Goal: Task Accomplishment & Management: Manage account settings

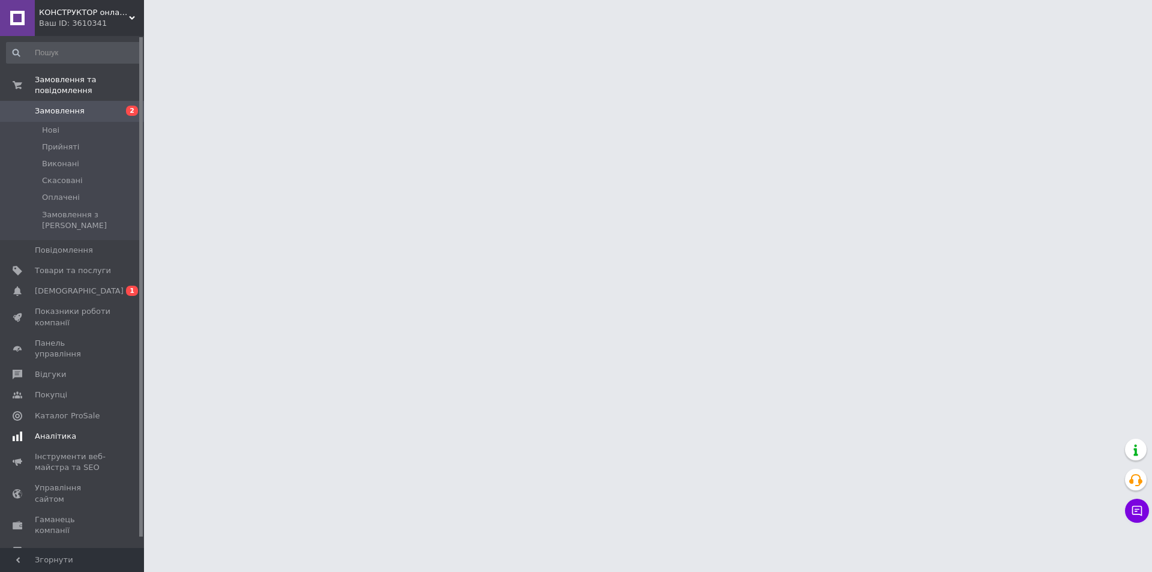
click at [76, 286] on span "[DEMOGRAPHIC_DATA]" at bounding box center [79, 291] width 89 height 11
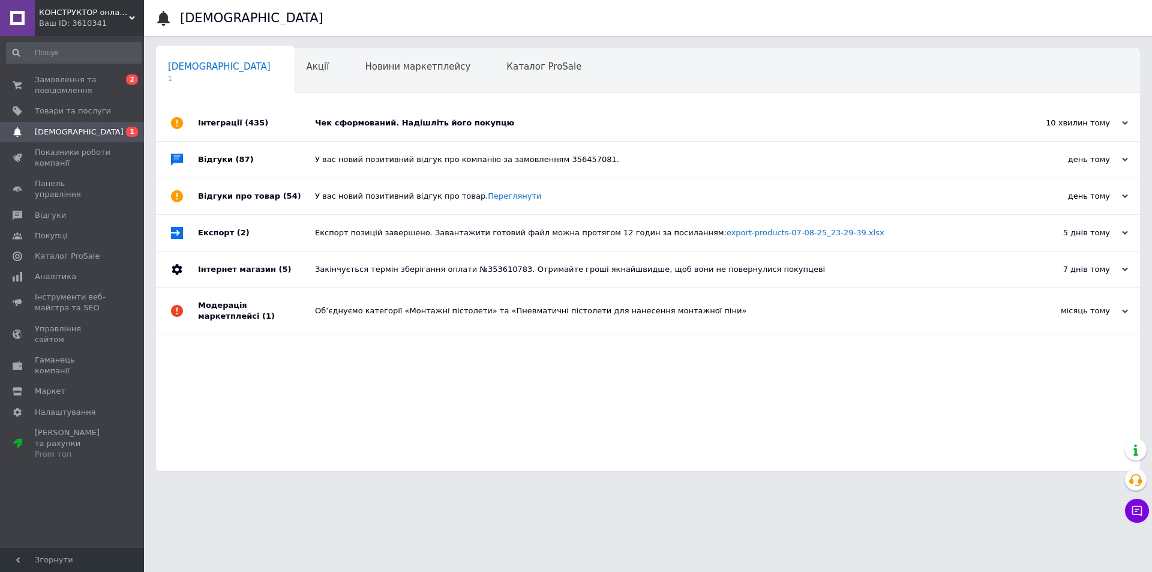
click at [345, 131] on div "Чек сформований. Надішліть його покупцю" at bounding box center [661, 123] width 693 height 36
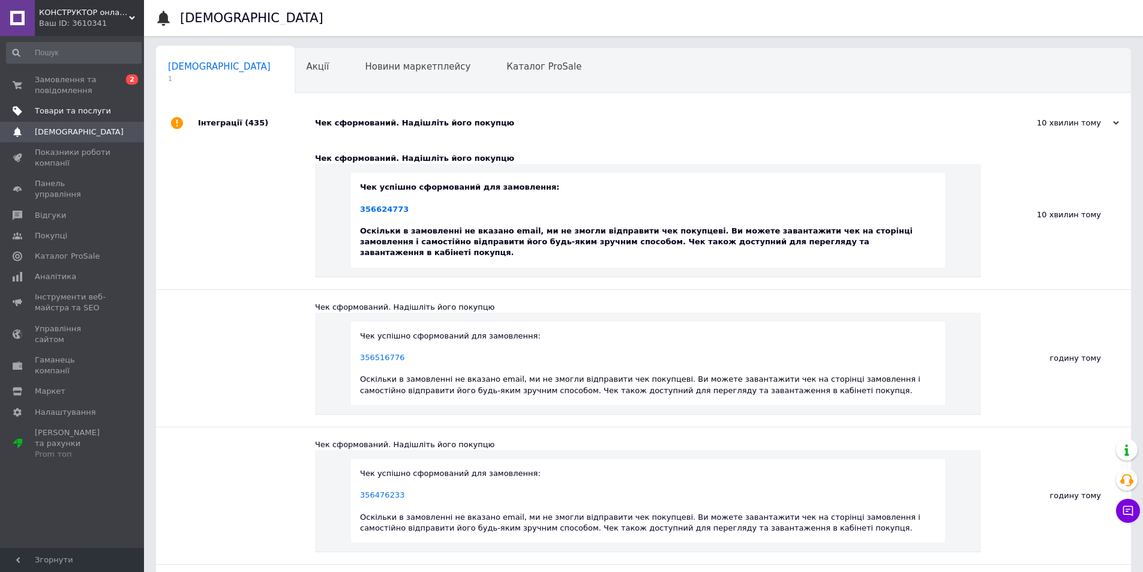
click at [81, 112] on span "Товари та послуги" at bounding box center [73, 111] width 76 height 11
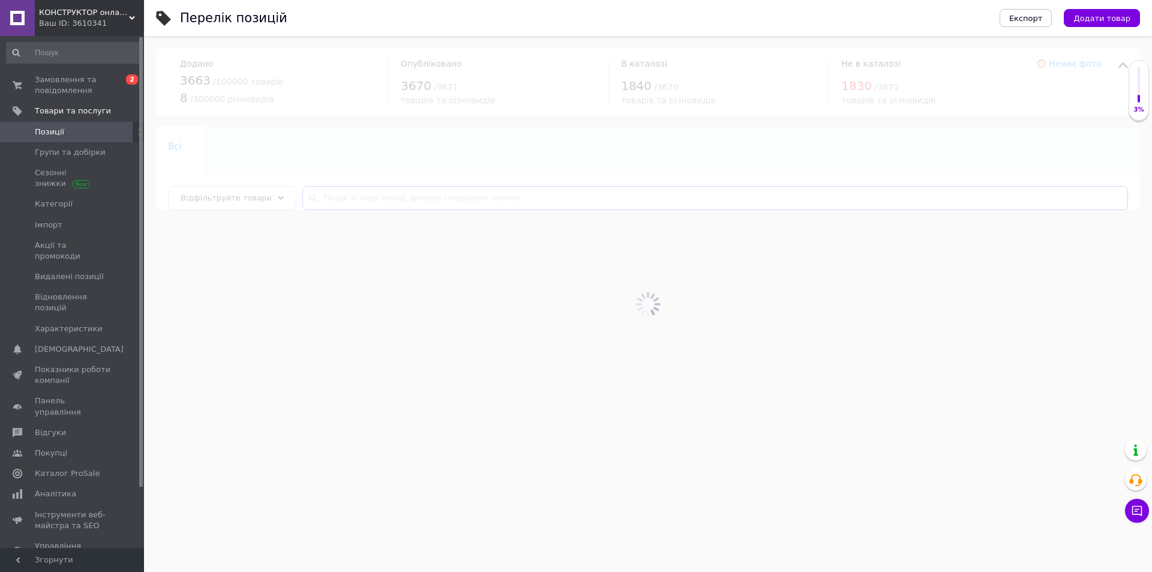
click at [398, 195] on input "text" at bounding box center [715, 198] width 826 height 24
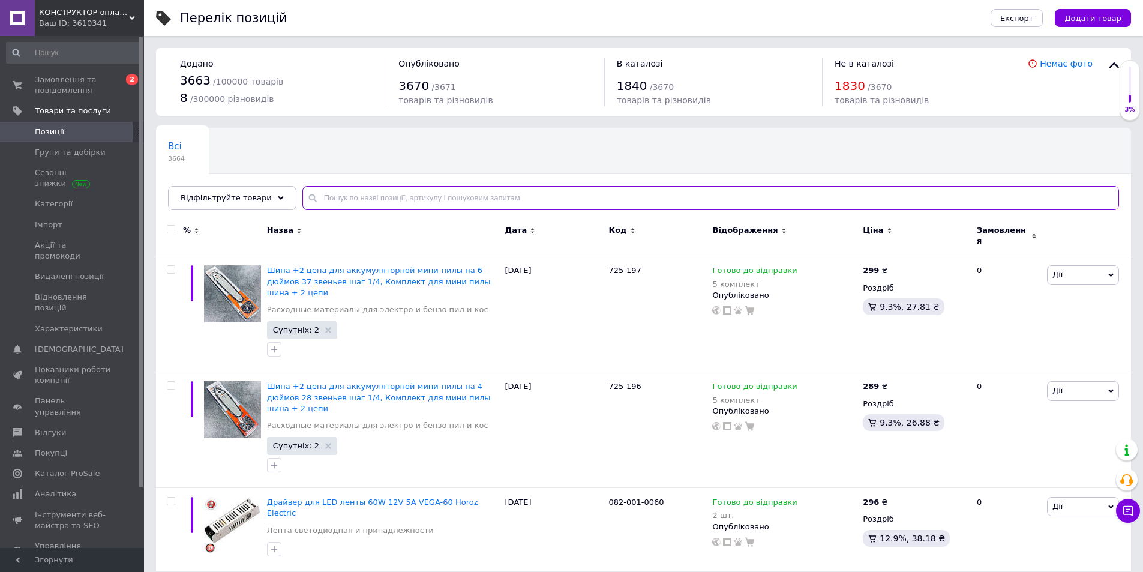
click at [397, 196] on input "text" at bounding box center [710, 198] width 817 height 24
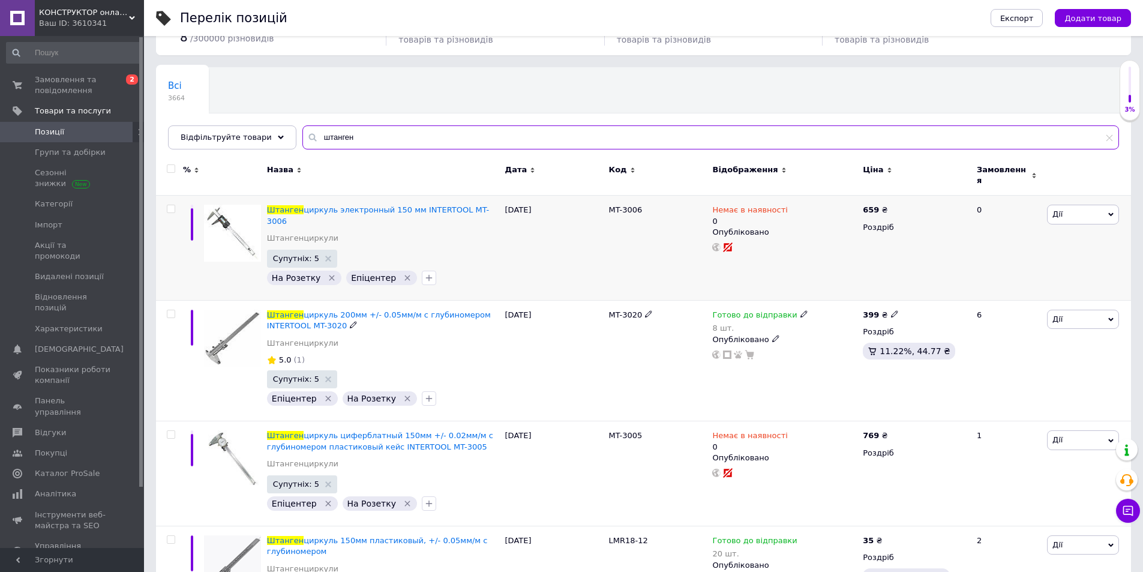
scroll to position [180, 0]
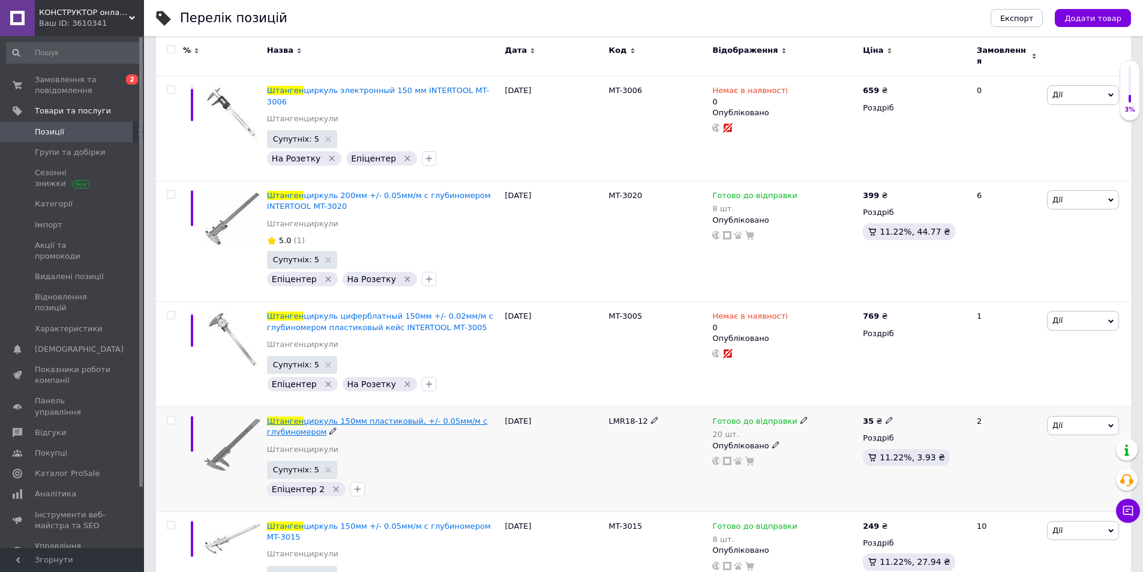
type input "штанген"
click at [381, 417] on span "циркуль 150мм пластиковый, +/- 0.05мм/м с глубиномером" at bounding box center [377, 427] width 221 height 20
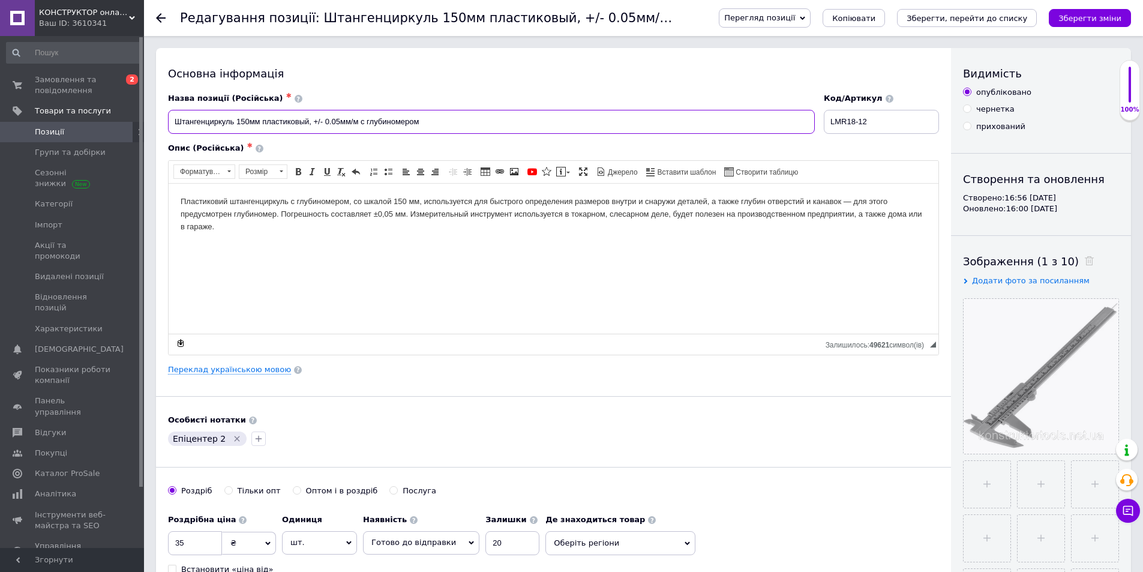
drag, startPoint x: 264, startPoint y: 123, endPoint x: 307, endPoint y: 124, distance: 43.2
click at [307, 124] on input "Штангенциркуль 150мм пластиковый, +/- 0.05мм/м с глубиномером" at bounding box center [491, 122] width 647 height 24
click at [236, 123] on input "Штангенциркуль 150мм, +/- 0.05мм/м с глубиномером" at bounding box center [491, 122] width 647 height 24
paste input "пластиковый"
click at [236, 120] on input "Штангенциркуль пластиковый 150мм, +/- 0.05мм/м с глубиномером" at bounding box center [491, 122] width 647 height 24
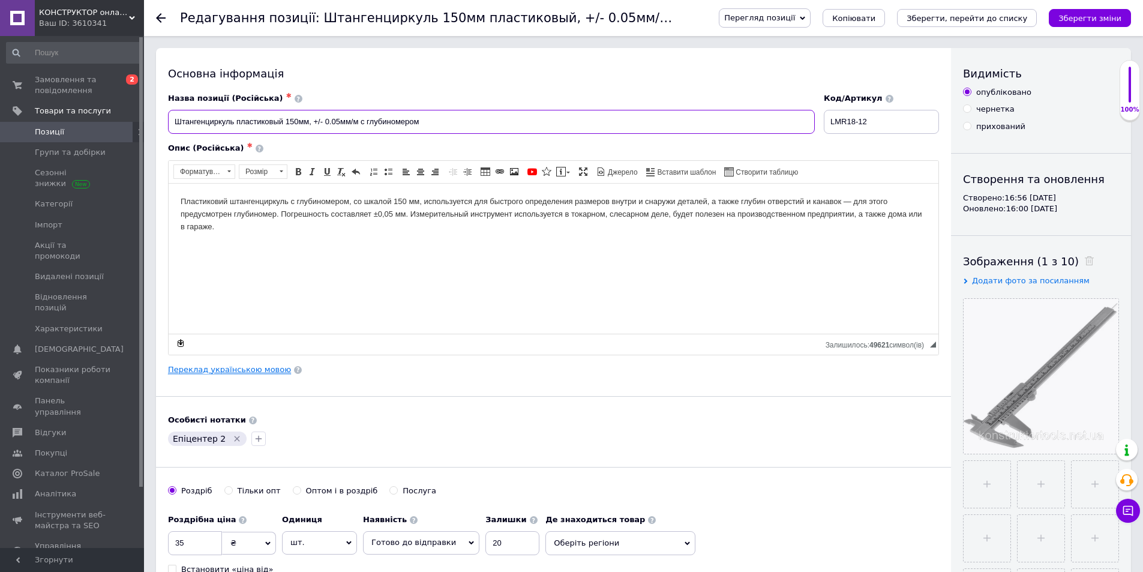
type input "Штангенциркуль пластиковый 150мм, +/- 0.05мм/м с глубиномером"
click at [251, 367] on link "Переклад українською мовою" at bounding box center [229, 370] width 123 height 10
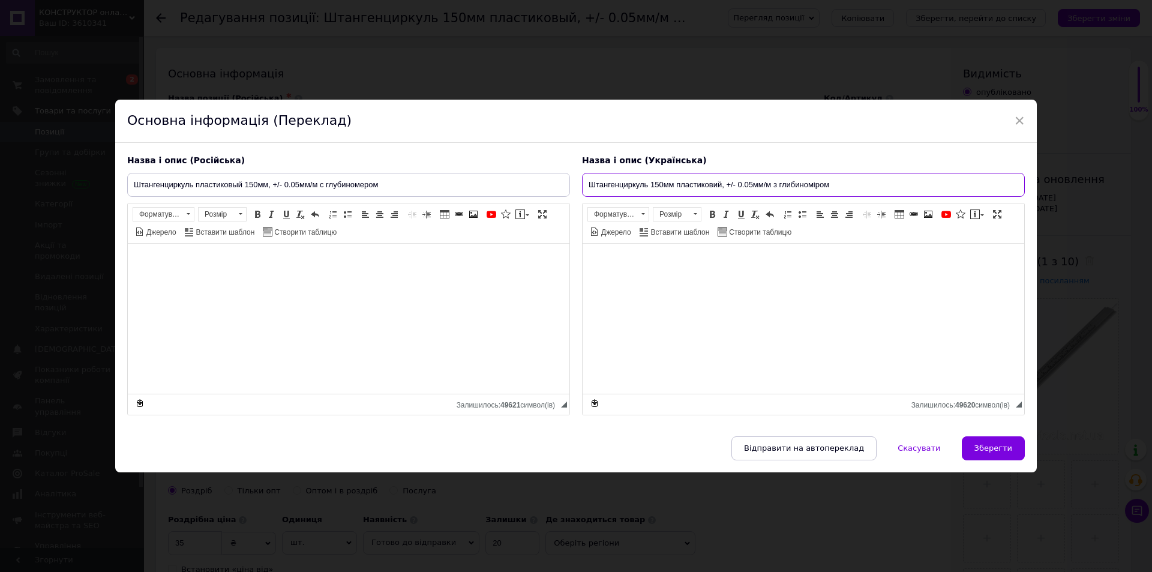
drag, startPoint x: 673, startPoint y: 183, endPoint x: 718, endPoint y: 187, distance: 45.2
click at [718, 187] on input "Штангенциркуль 150мм пластиковий, +/- 0.05мм/м з глибиноміром" at bounding box center [803, 185] width 443 height 24
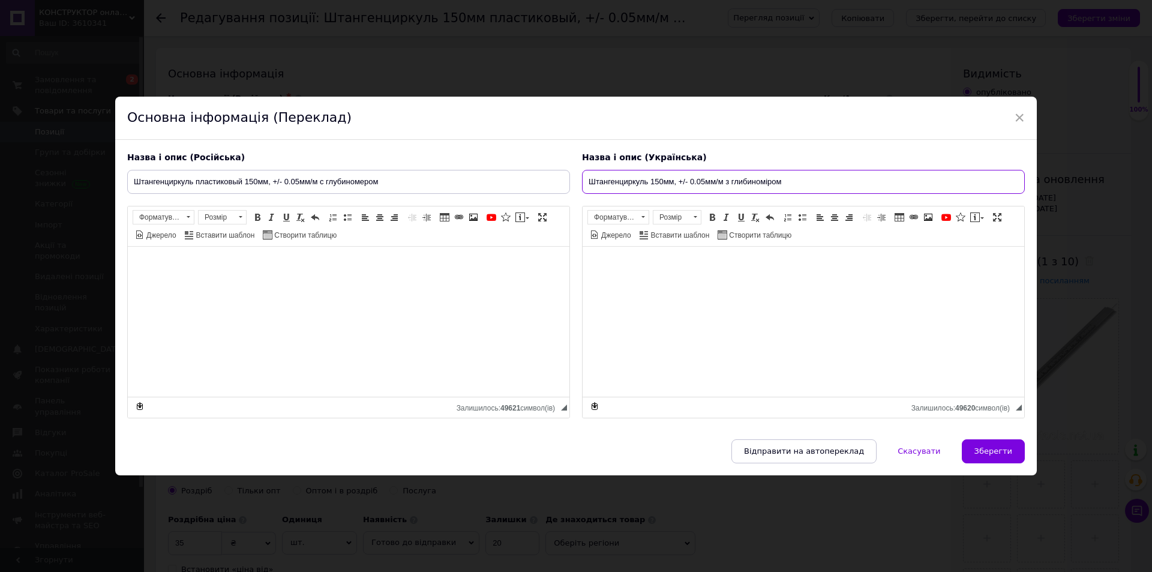
click at [646, 182] on input "Штангенциркуль 150мм, +/- 0.05мм/м з глибиноміром" at bounding box center [803, 182] width 443 height 24
paste input "пластиковий"
click at [649, 184] on input "Штангенциркуль пластиковий 150мм, +/- 0.05мм/м з глибиноміром" at bounding box center [803, 182] width 443 height 24
type input "Штангенциркуль пластиковий 150мм, +/- 0.05мм/м з глибиноміром"
click at [978, 447] on span "Зберегти" at bounding box center [994, 451] width 38 height 9
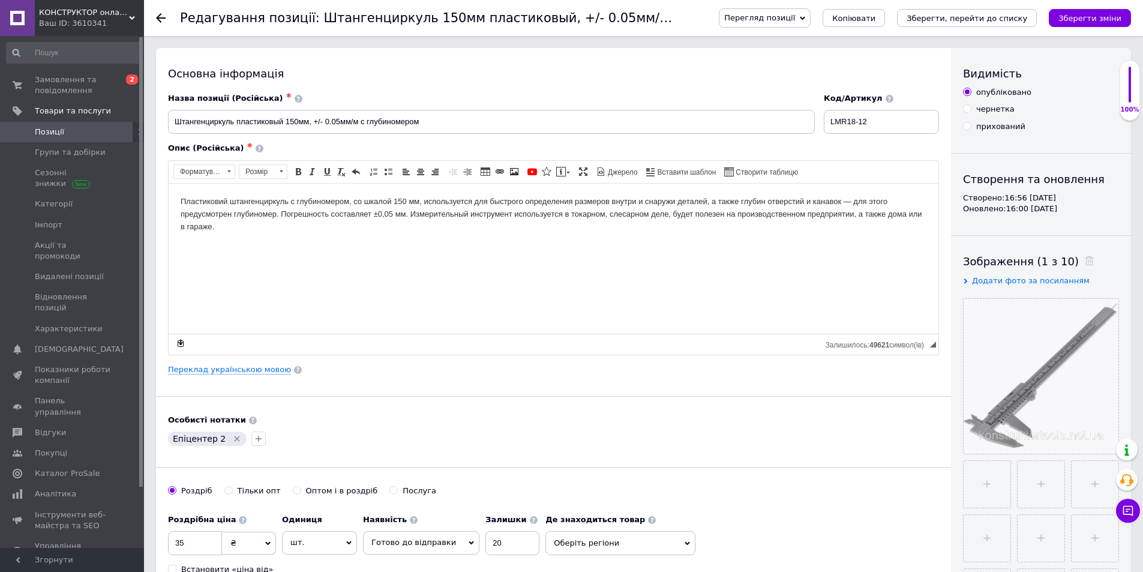
click at [1119, 22] on icon "Зберегти зміни" at bounding box center [1090, 18] width 63 height 9
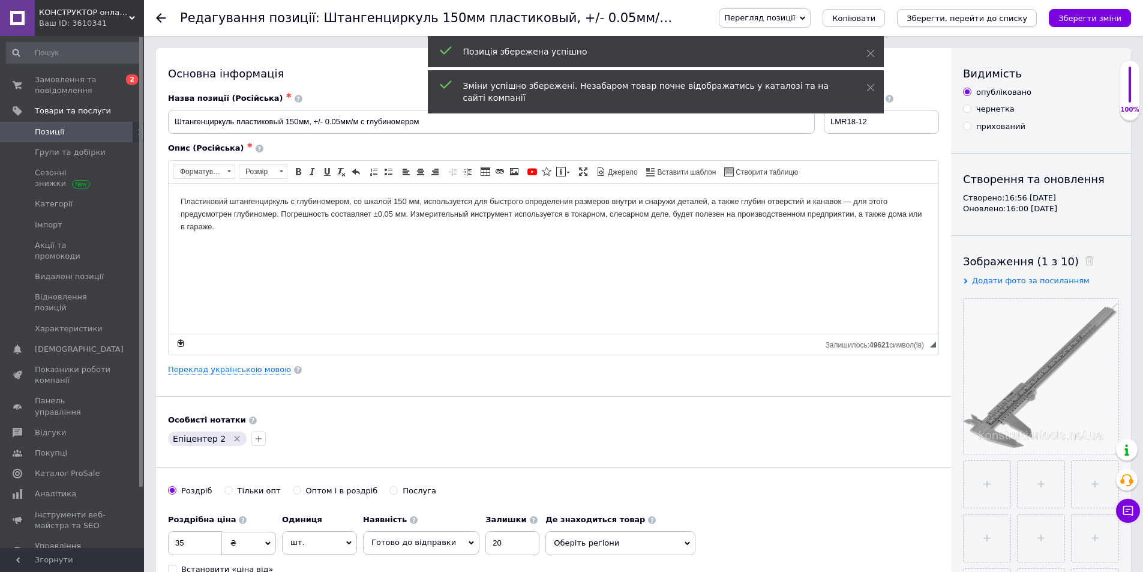
click at [988, 19] on icon "Зберегти, перейти до списку" at bounding box center [967, 18] width 121 height 9
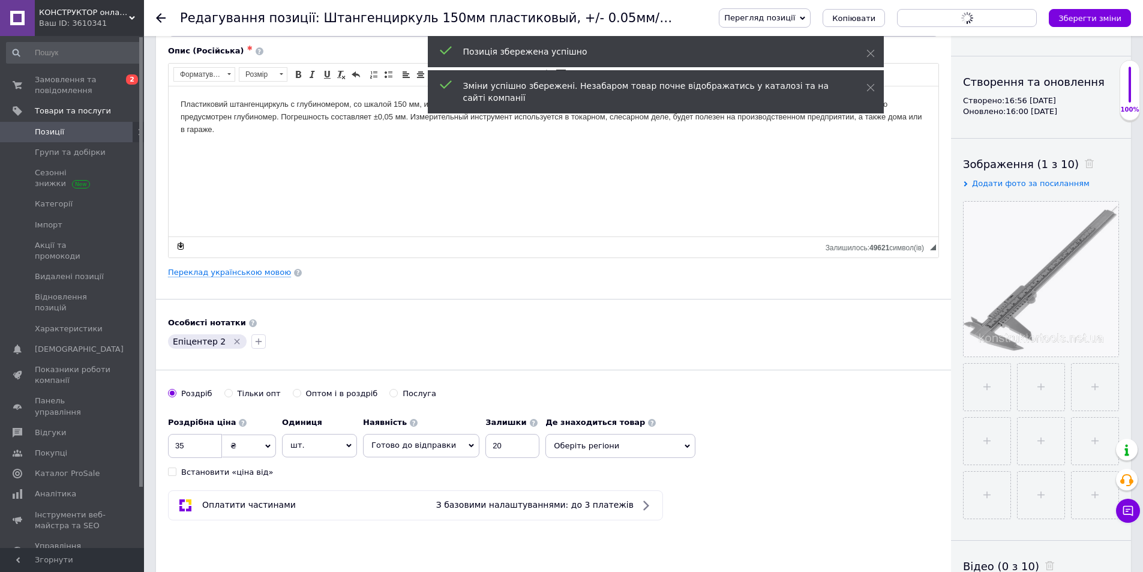
scroll to position [300, 0]
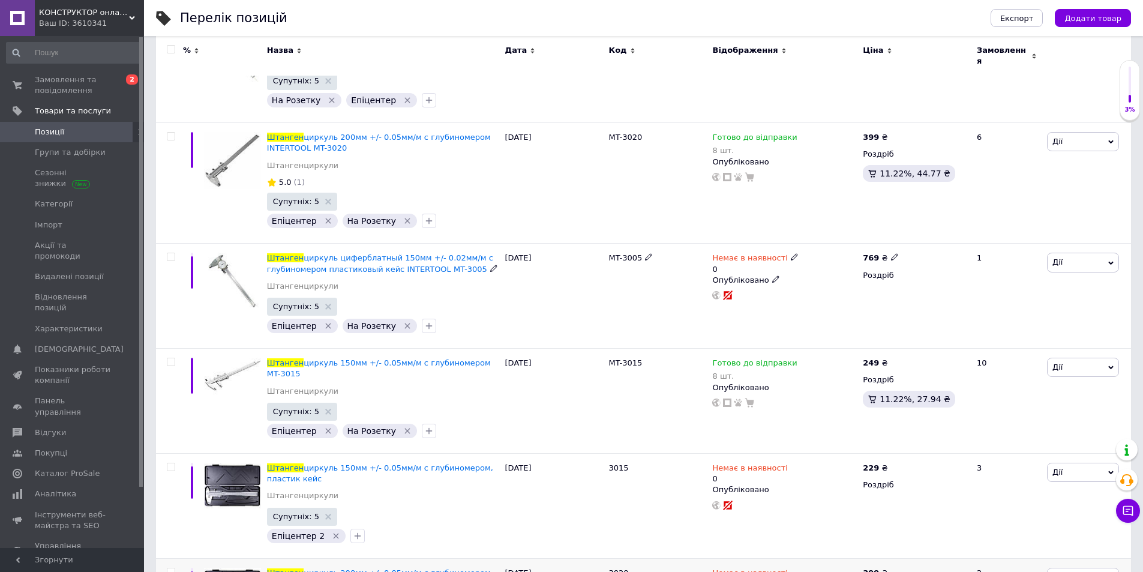
scroll to position [420, 0]
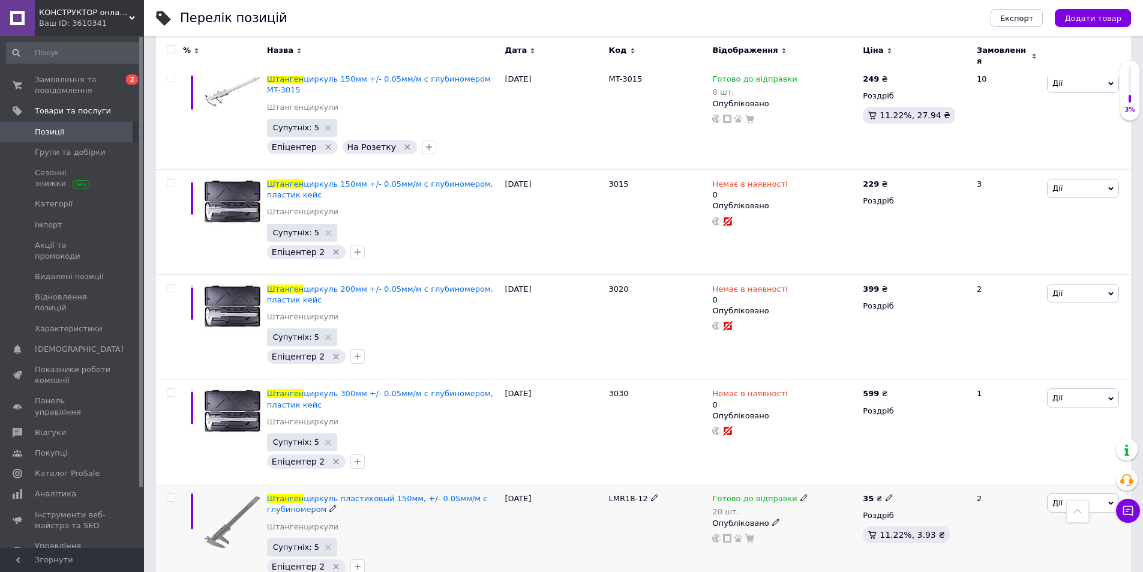
click at [170, 494] on input "checkbox" at bounding box center [171, 498] width 8 height 8
checkbox input "true"
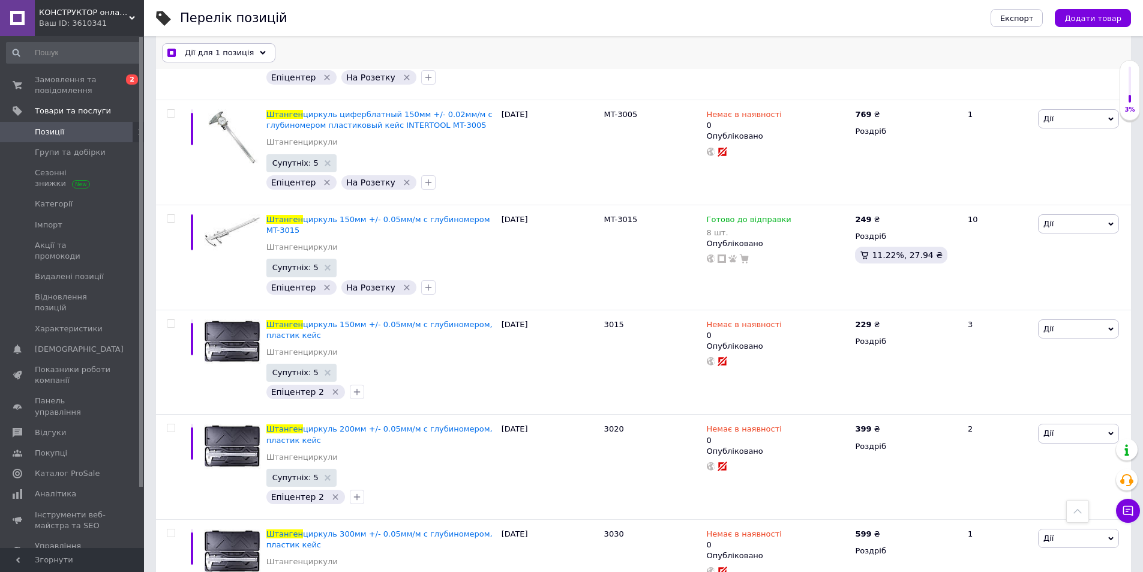
scroll to position [221, 0]
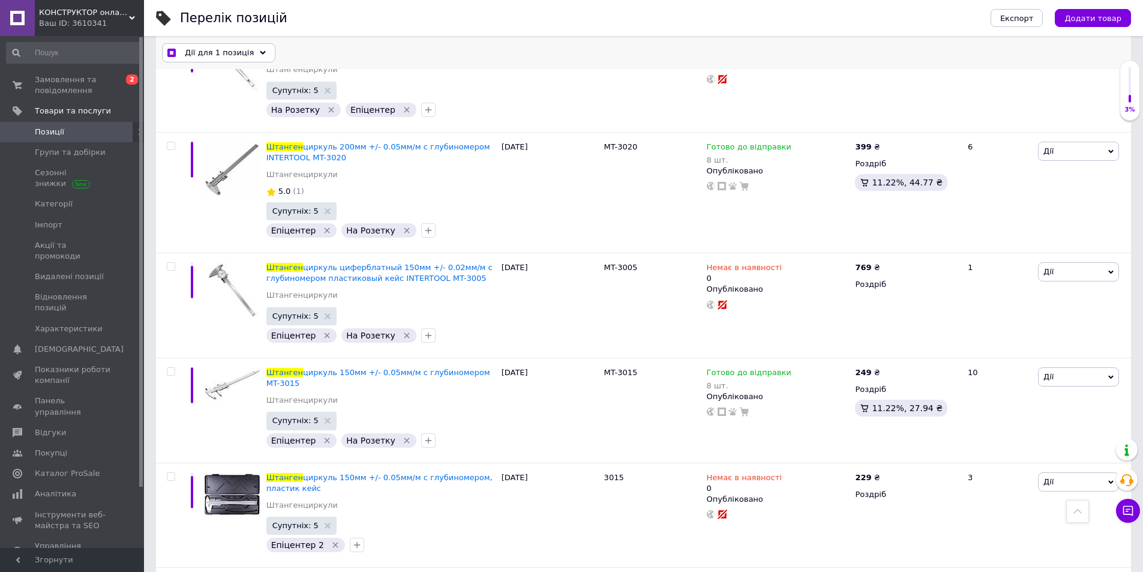
click at [244, 56] on span "Дії для 1 позиція" at bounding box center [219, 52] width 69 height 11
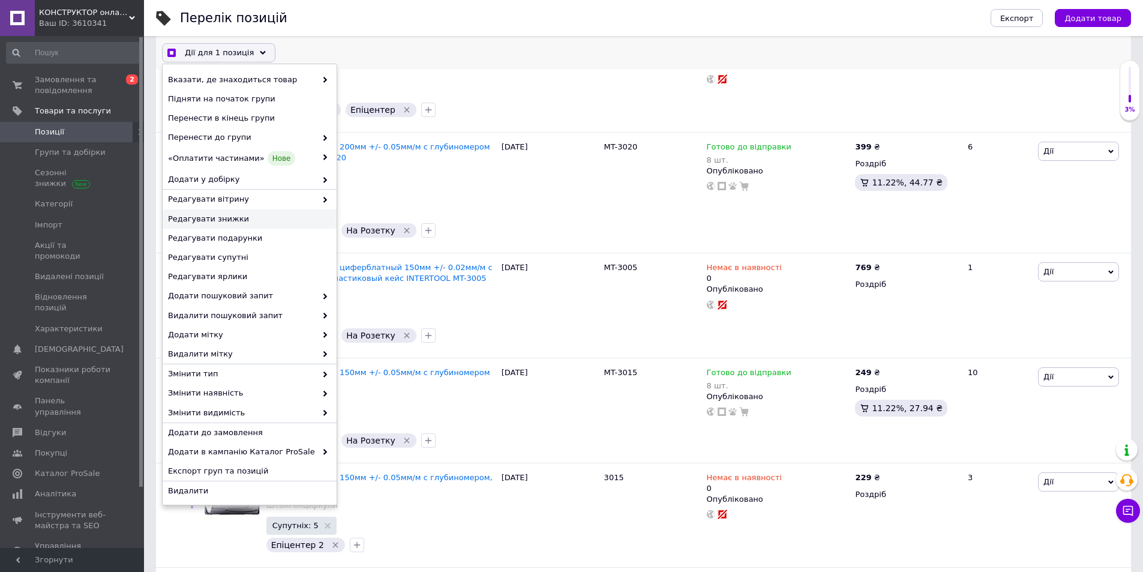
click at [216, 223] on span "Редагувати знижки" at bounding box center [248, 219] width 160 height 11
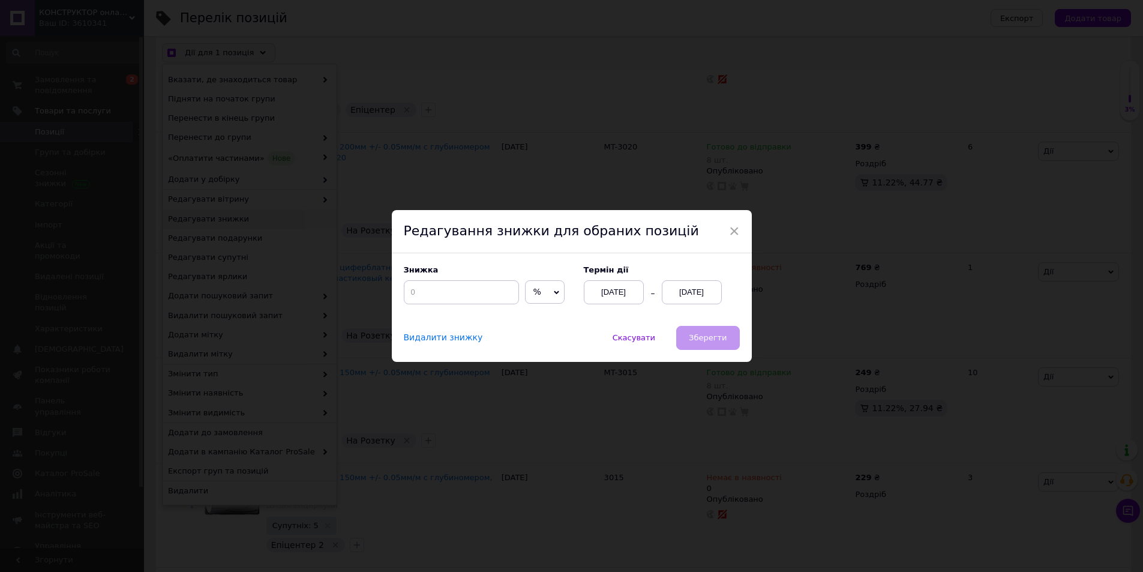
scroll to position [173, 0]
click at [479, 290] on input at bounding box center [465, 292] width 115 height 24
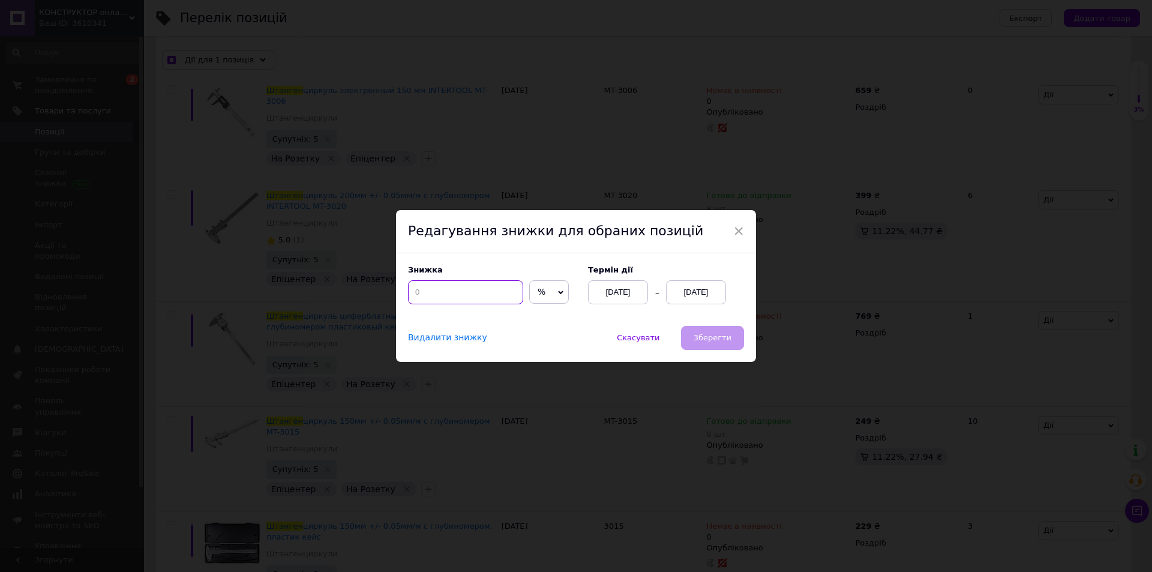
checkbox input "true"
type input "5"
click at [684, 285] on div "[DATE]" at bounding box center [696, 292] width 60 height 24
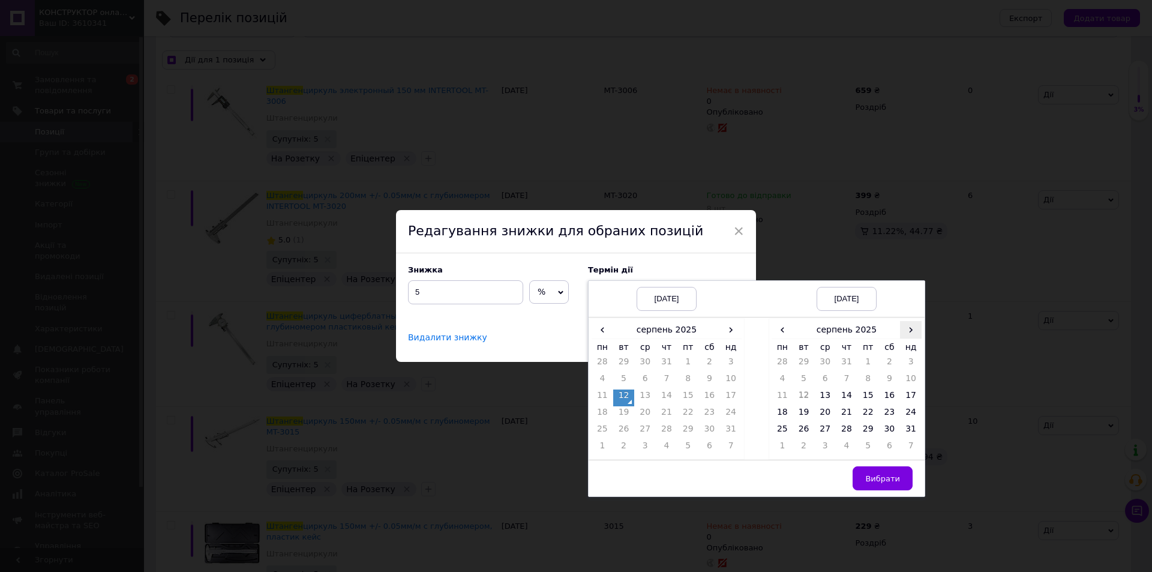
click at [907, 333] on span "›" at bounding box center [911, 329] width 22 height 17
click at [870, 427] on td "26" at bounding box center [869, 431] width 22 height 17
click at [887, 481] on span "Вибрати" at bounding box center [882, 478] width 35 height 9
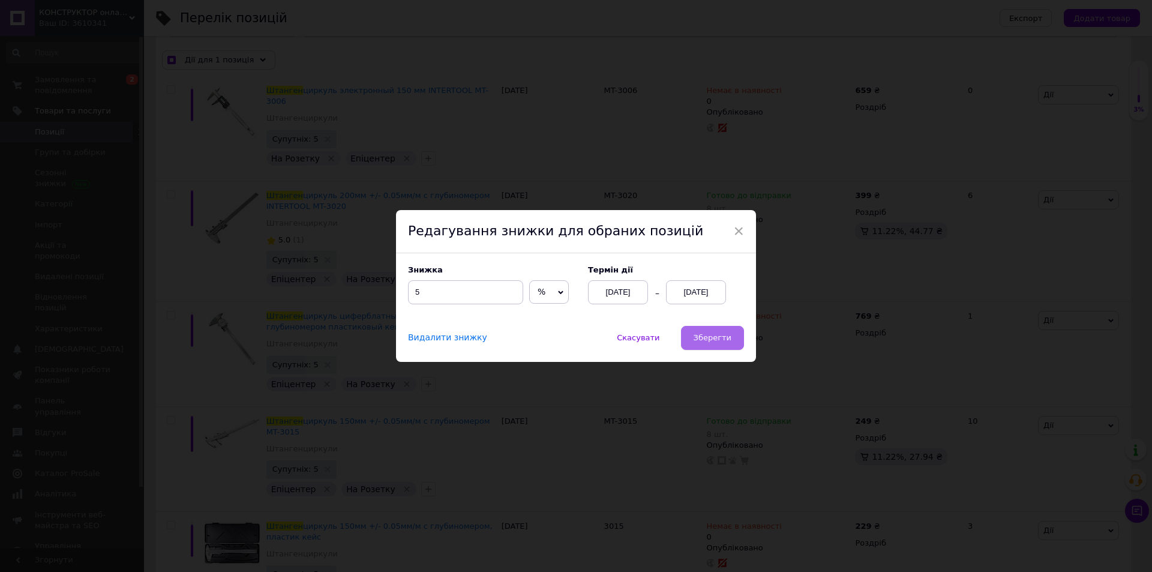
click at [723, 338] on span "Зберегти" at bounding box center [713, 337] width 38 height 9
checkbox input "true"
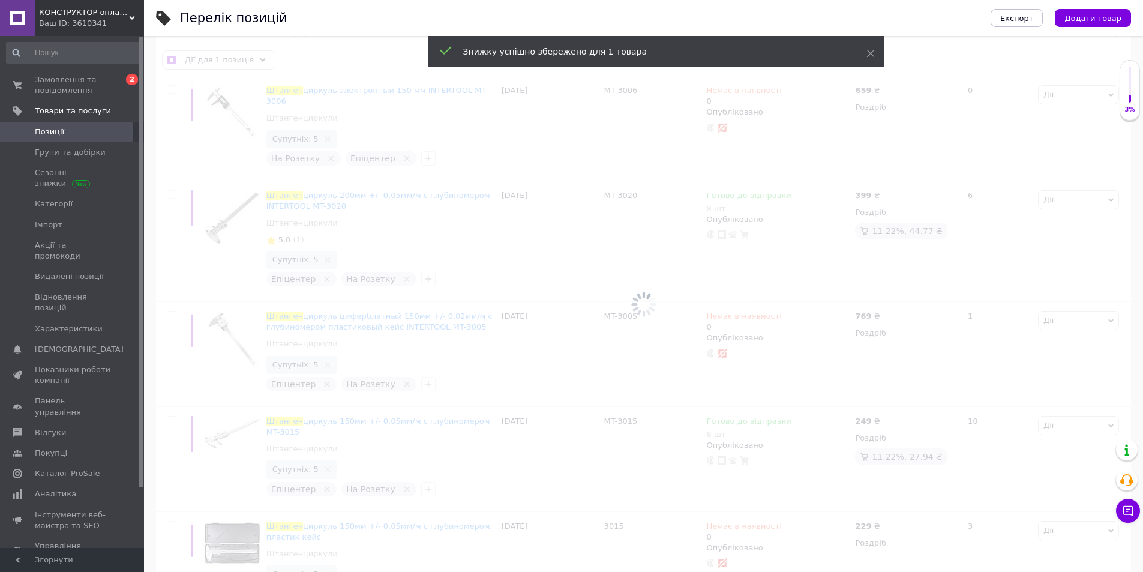
checkbox input "false"
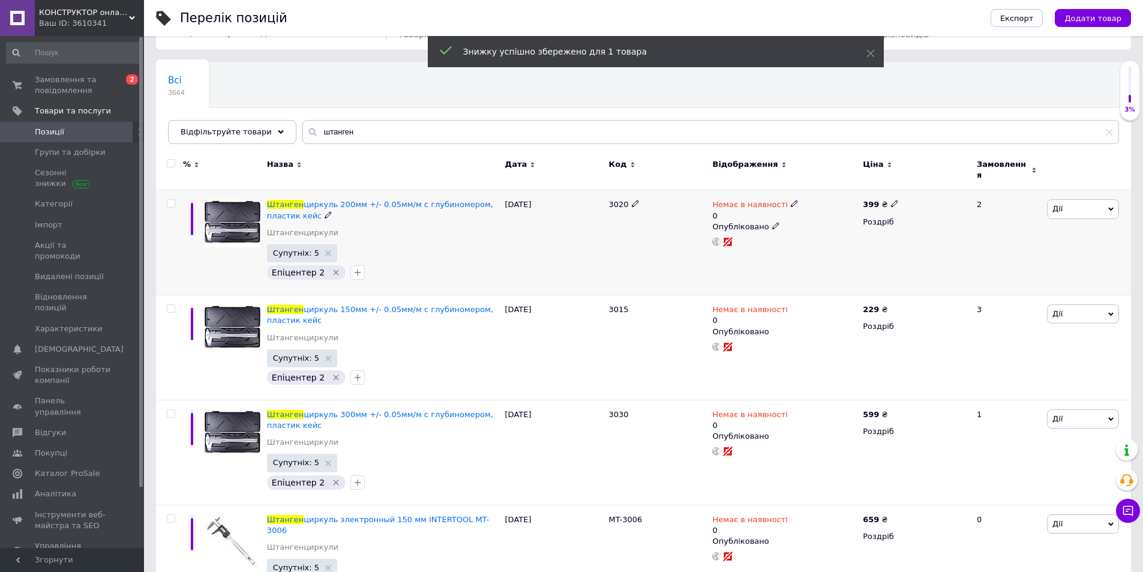
scroll to position [0, 0]
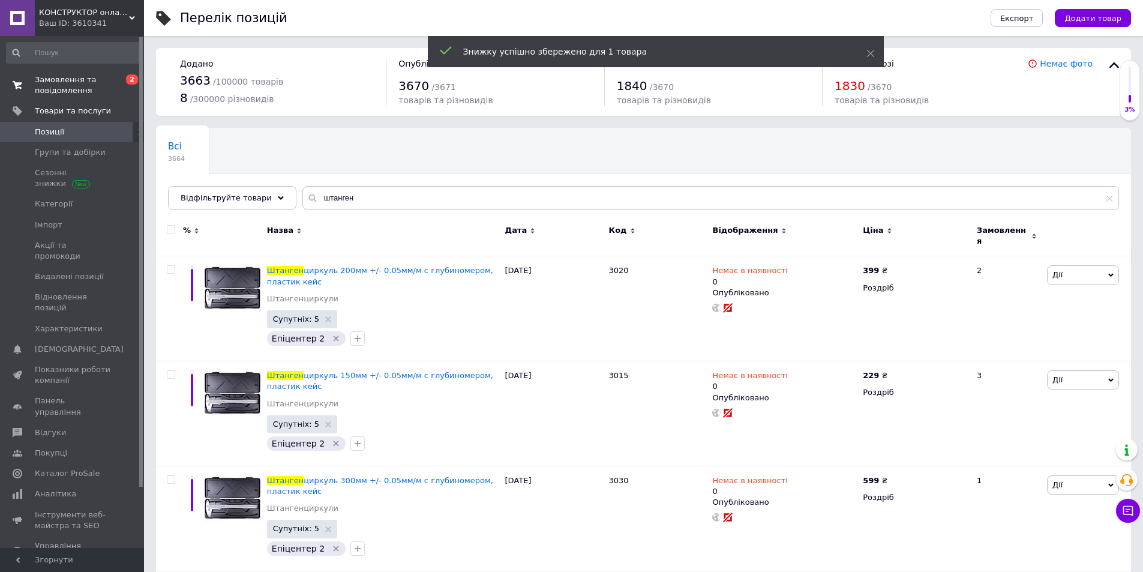
click at [70, 86] on span "Замовлення та повідомлення" at bounding box center [73, 85] width 76 height 22
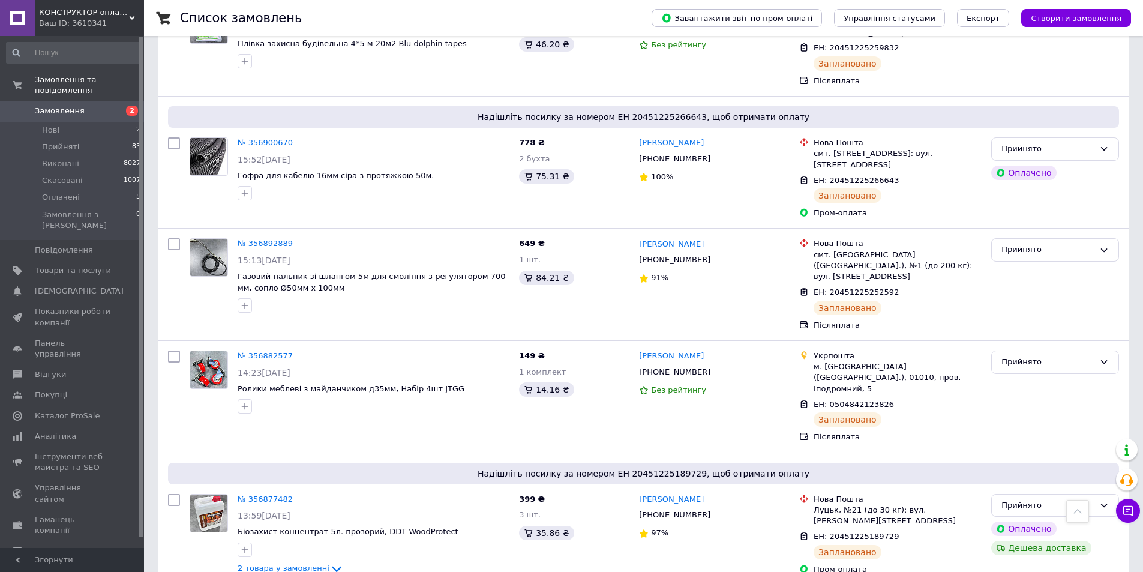
scroll to position [840, 0]
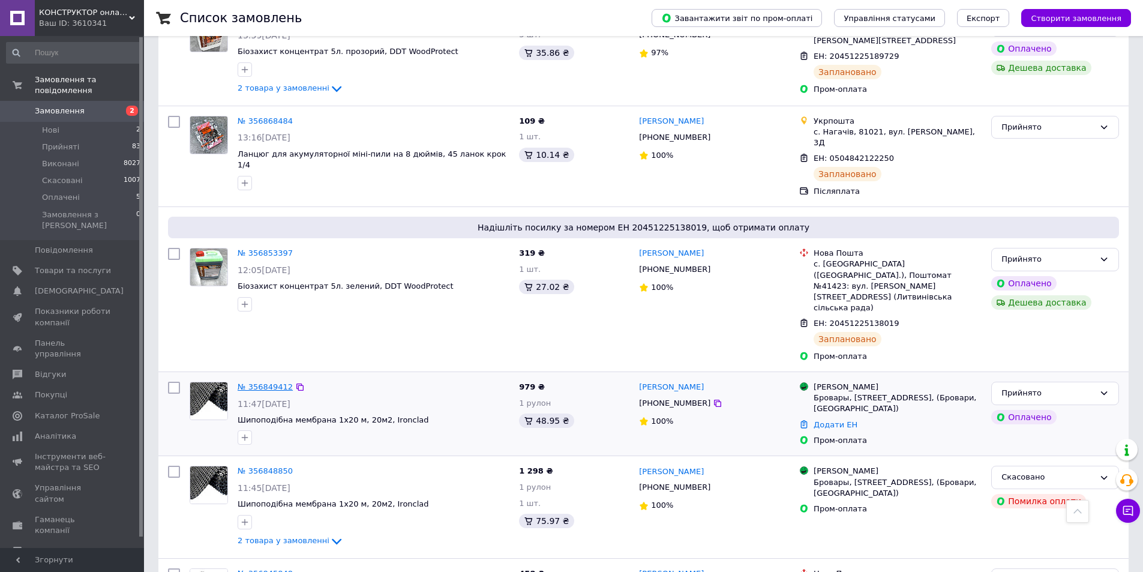
click at [264, 382] on link "№ 356849412" at bounding box center [265, 386] width 55 height 9
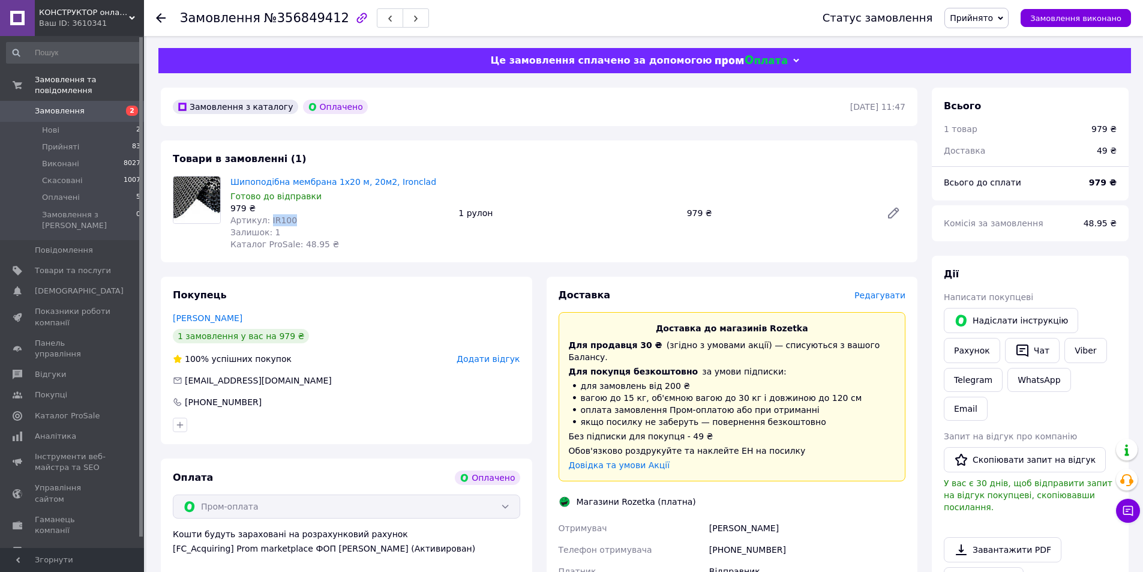
drag, startPoint x: 298, startPoint y: 221, endPoint x: 266, endPoint y: 221, distance: 31.2
click at [266, 221] on div "Артикул: IR100" at bounding box center [339, 220] width 218 height 12
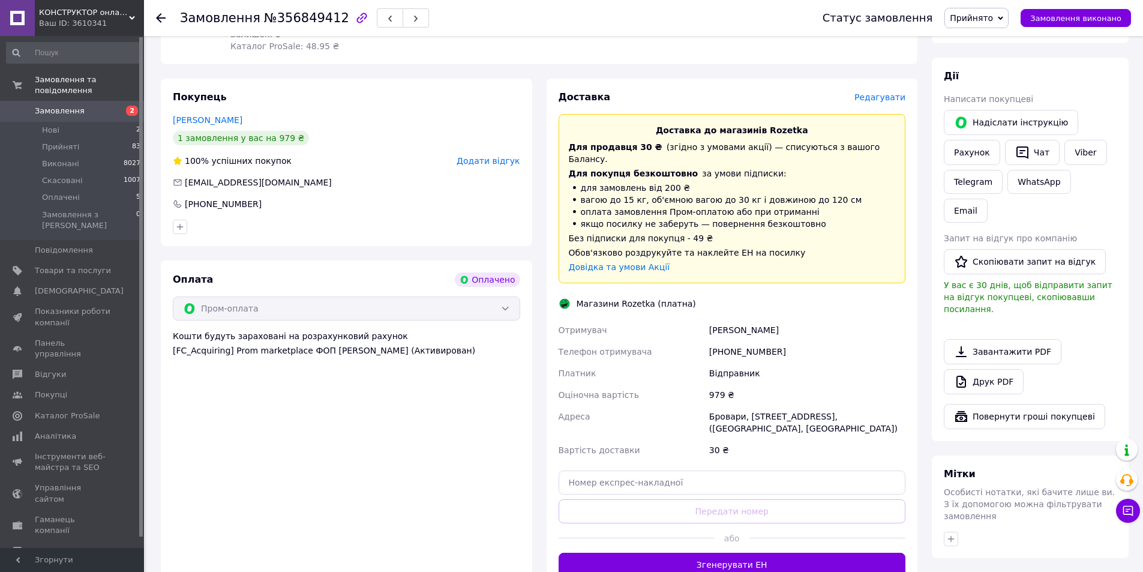
scroll to position [149, 0]
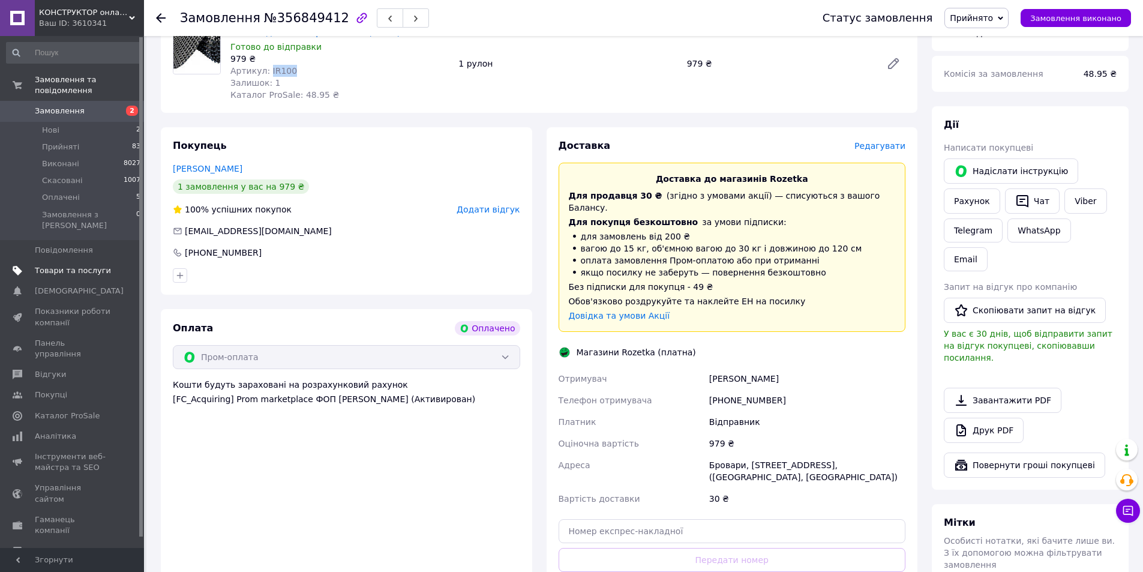
click at [44, 265] on span "Товари та послуги" at bounding box center [73, 270] width 76 height 11
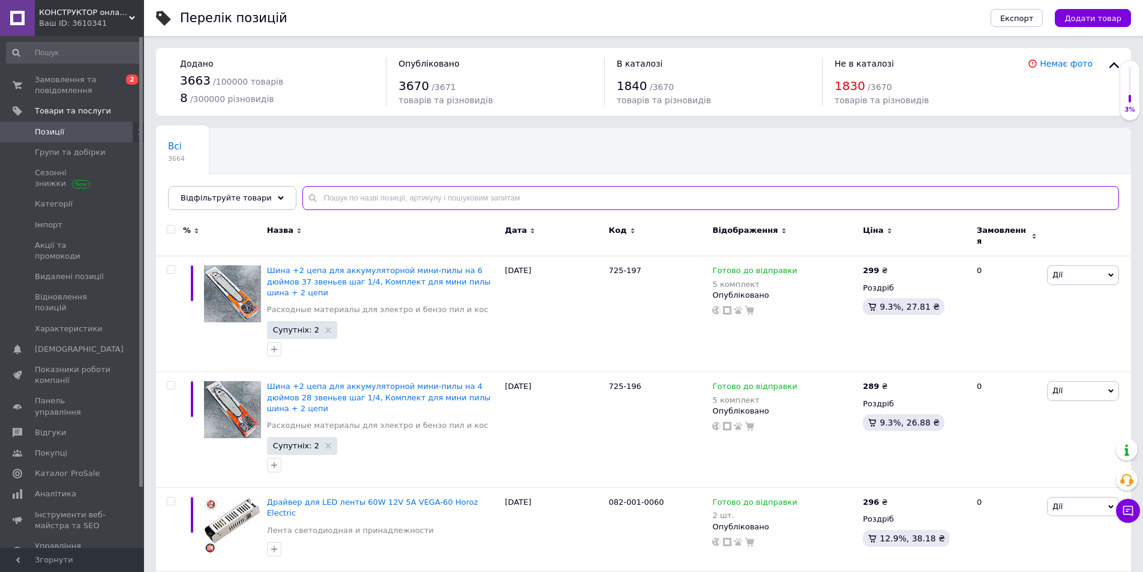
click at [363, 190] on input "text" at bounding box center [710, 198] width 817 height 24
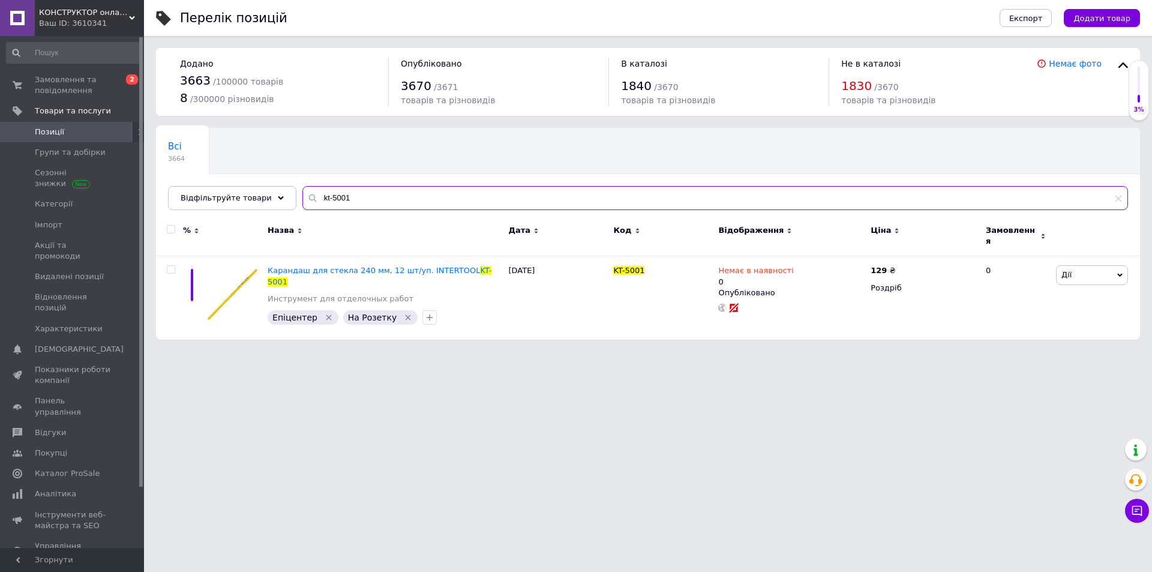
drag, startPoint x: 332, startPoint y: 196, endPoint x: 295, endPoint y: 191, distance: 37.6
click at [302, 191] on input "kt-5001" at bounding box center [715, 198] width 826 height 24
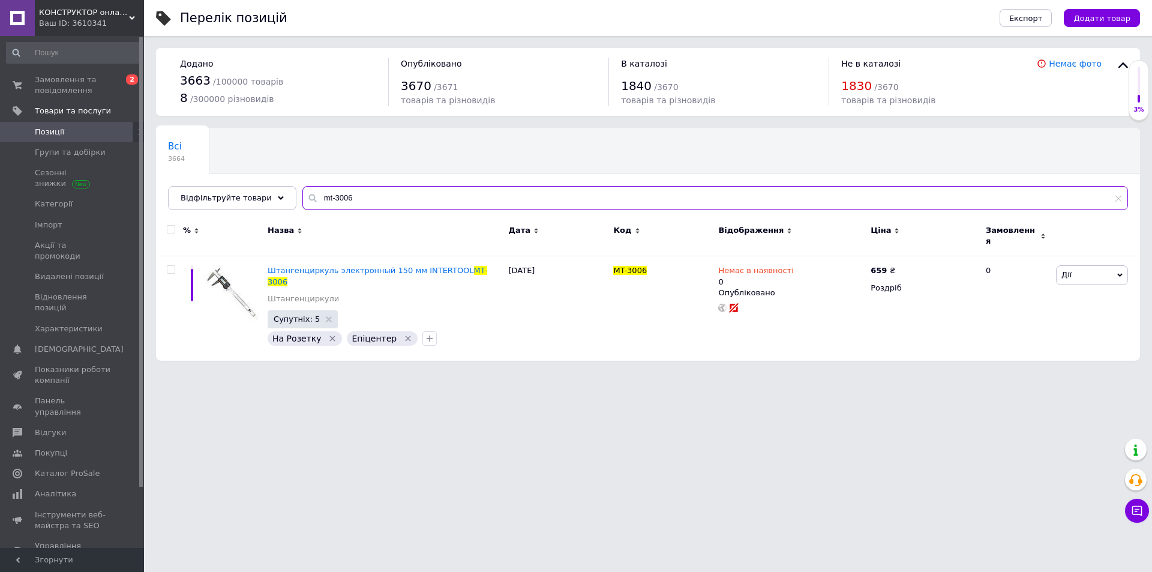
type input "mt-3006"
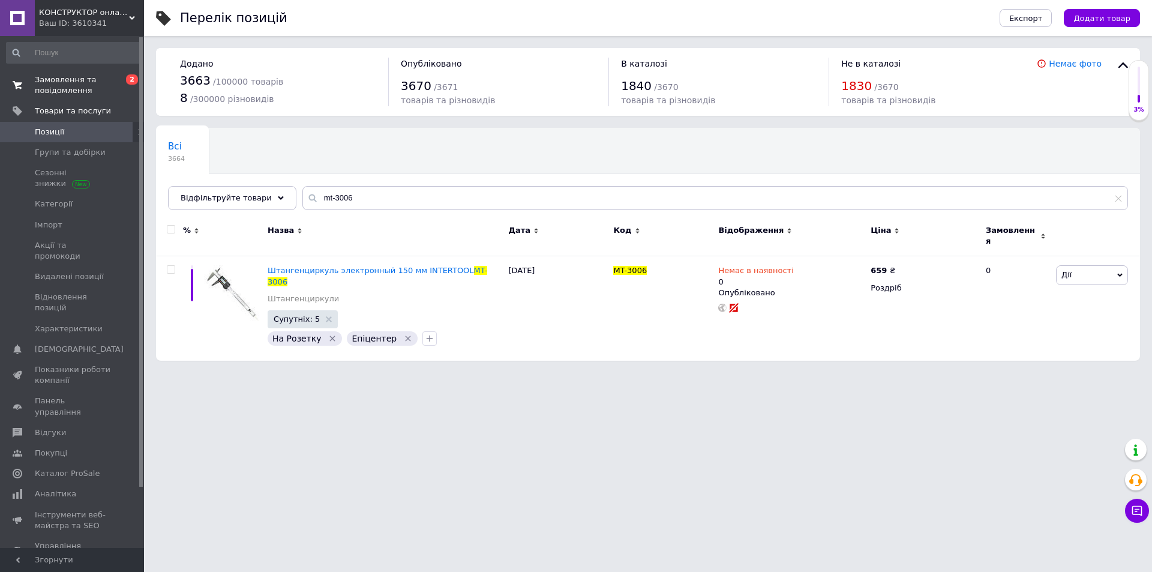
click at [67, 83] on span "Замовлення та повідомлення" at bounding box center [73, 85] width 76 height 22
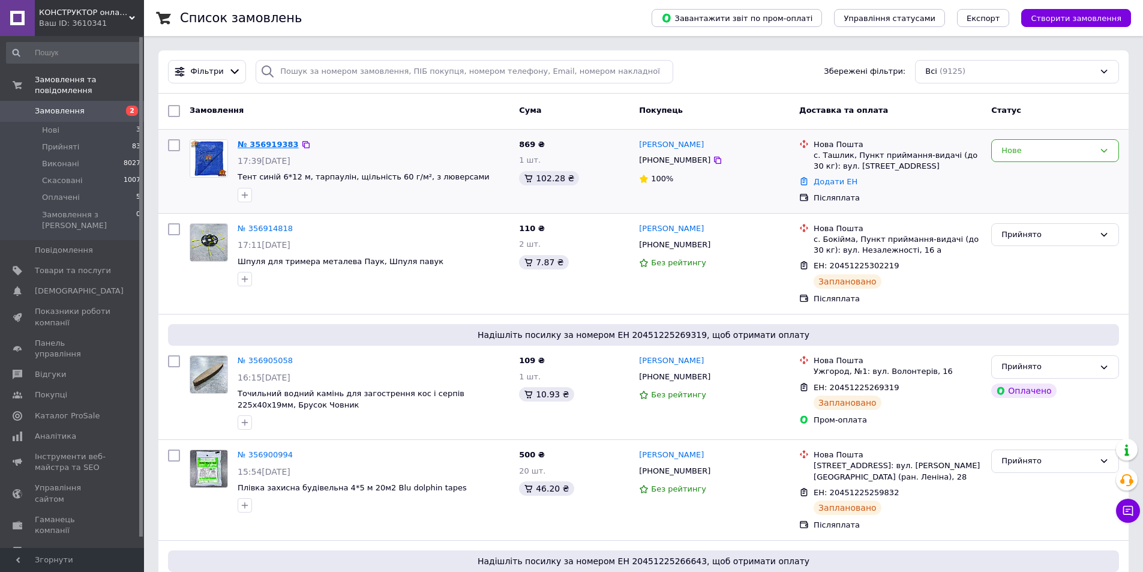
click at [269, 143] on link "№ 356919383" at bounding box center [268, 144] width 61 height 9
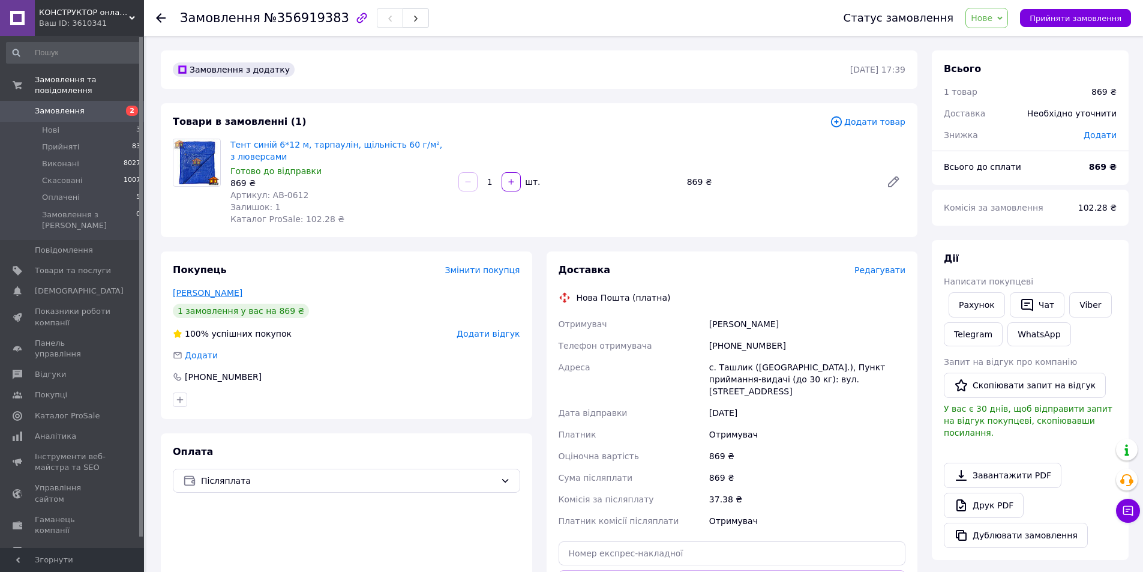
click at [205, 295] on link "[PERSON_NAME]" at bounding box center [208, 293] width 70 height 10
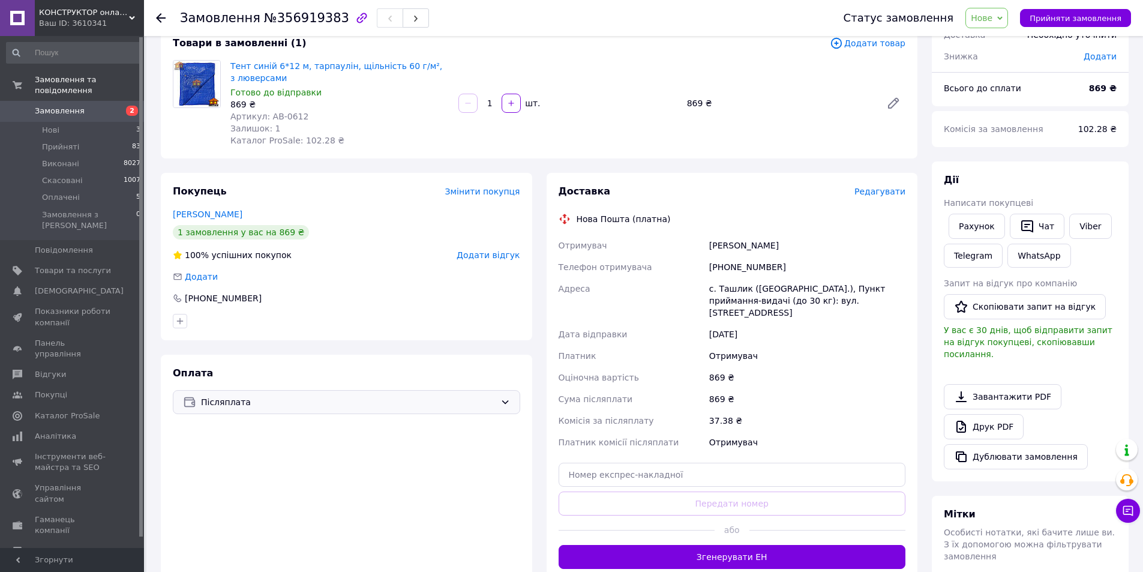
scroll to position [269, 0]
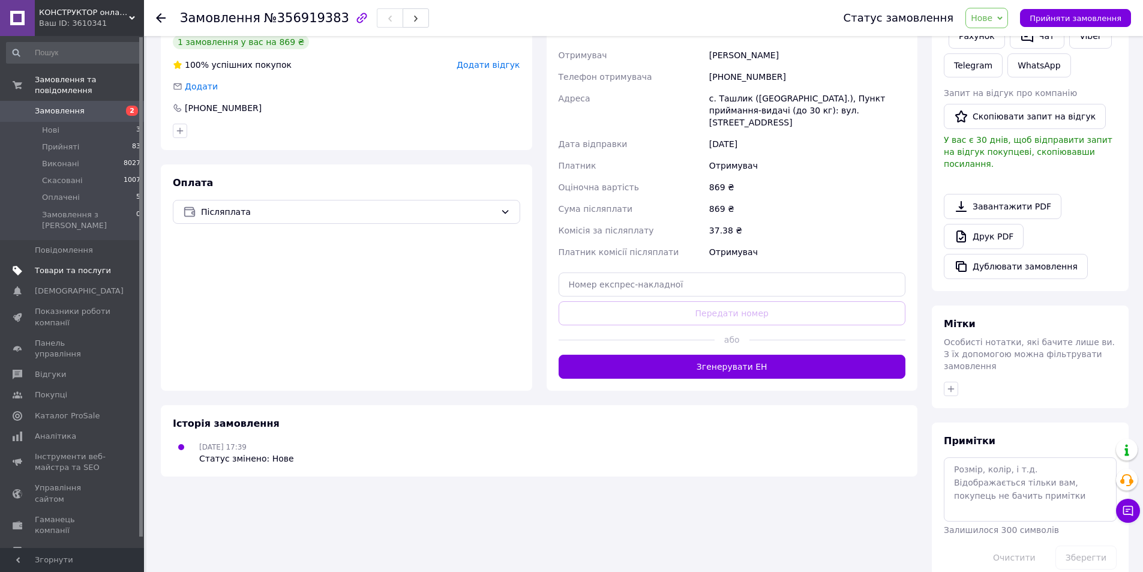
click at [56, 265] on span "Товари та послуги" at bounding box center [73, 270] width 76 height 11
